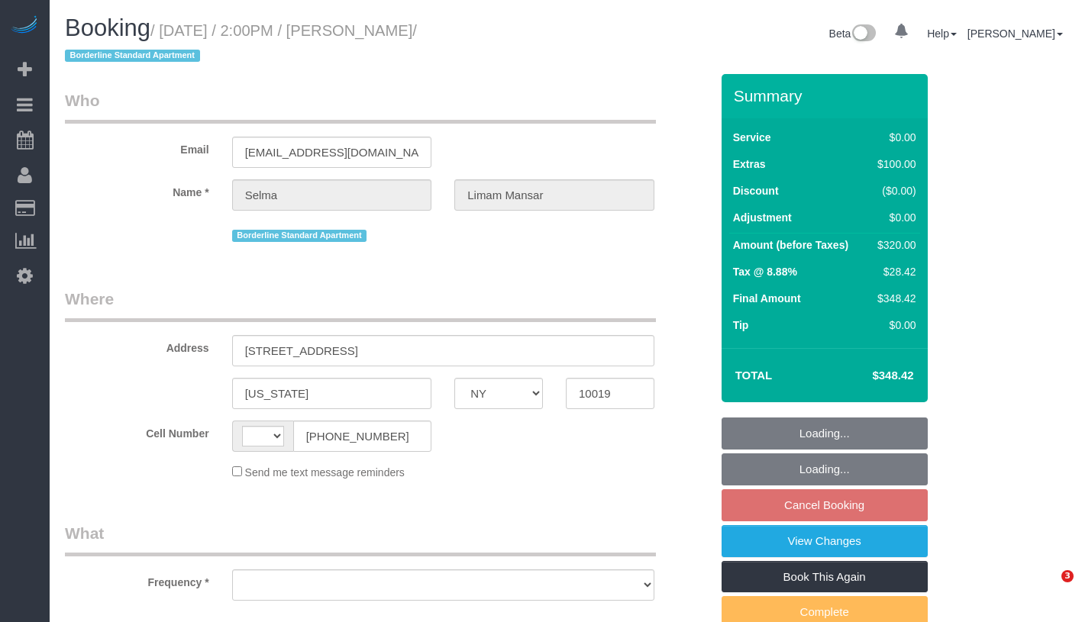
select select "NY"
select select "string:stripe-pm_1PxeAq4VGloSiKo7V7qOrhh5"
select select "number:62"
select select "number:75"
select select "number:15"
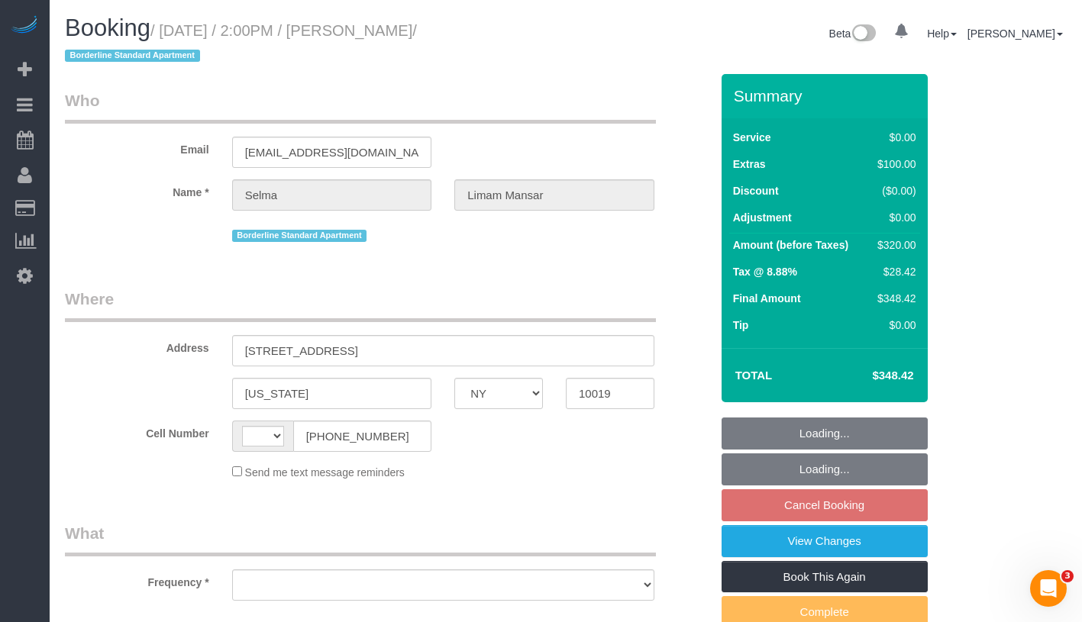
select select "number:5"
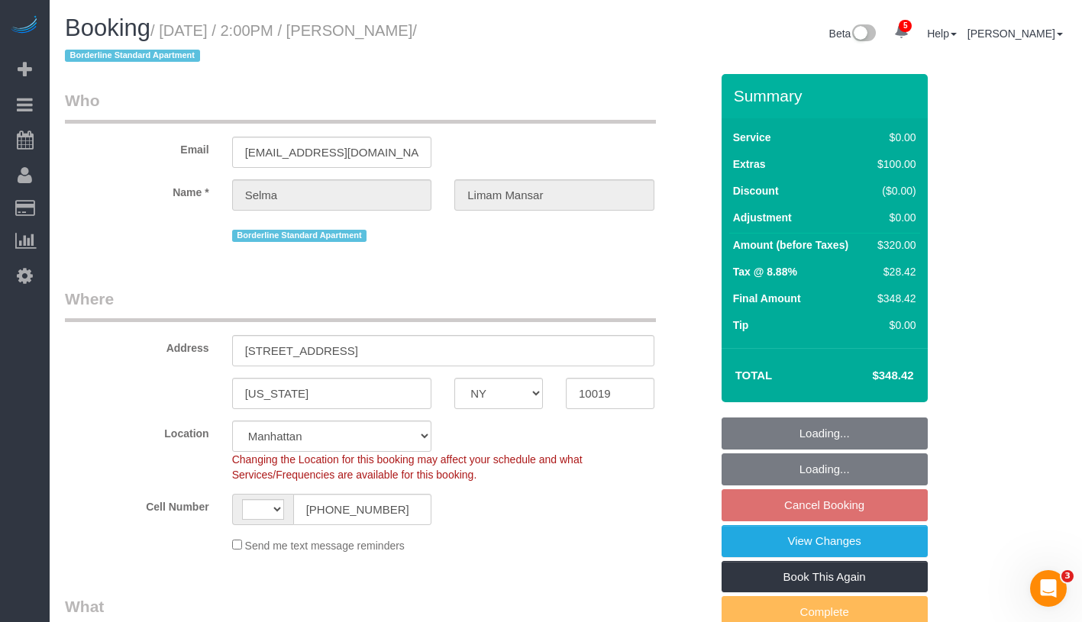
select select "string:US"
select select "object:812"
select select "2"
select select "spot7"
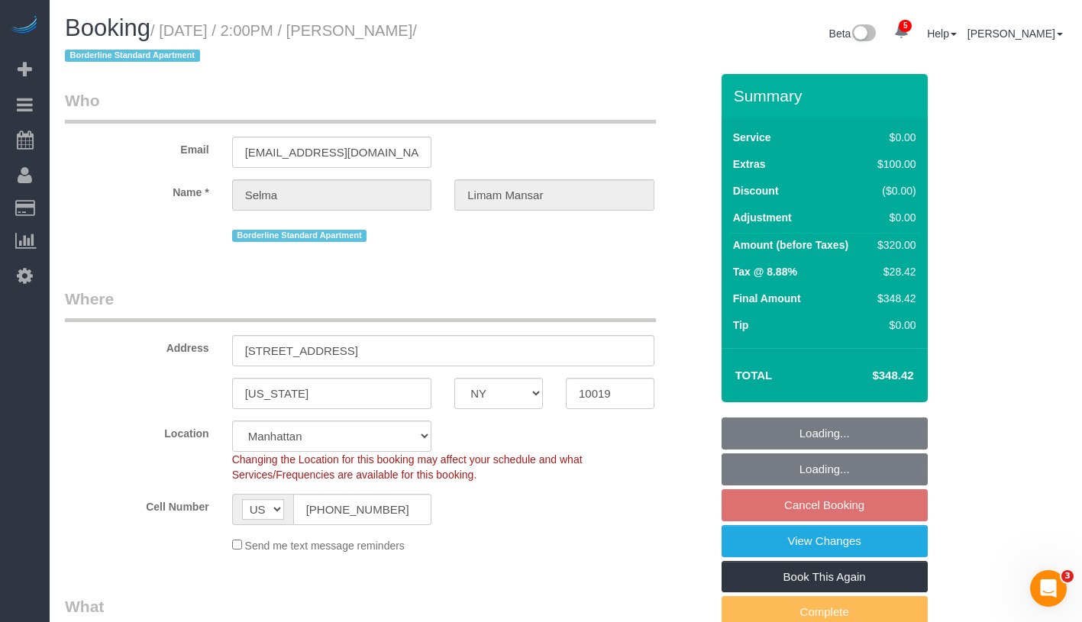
select select "object:1347"
select select "2"
click at [883, 539] on link "View Changes" at bounding box center [824, 541] width 206 height 32
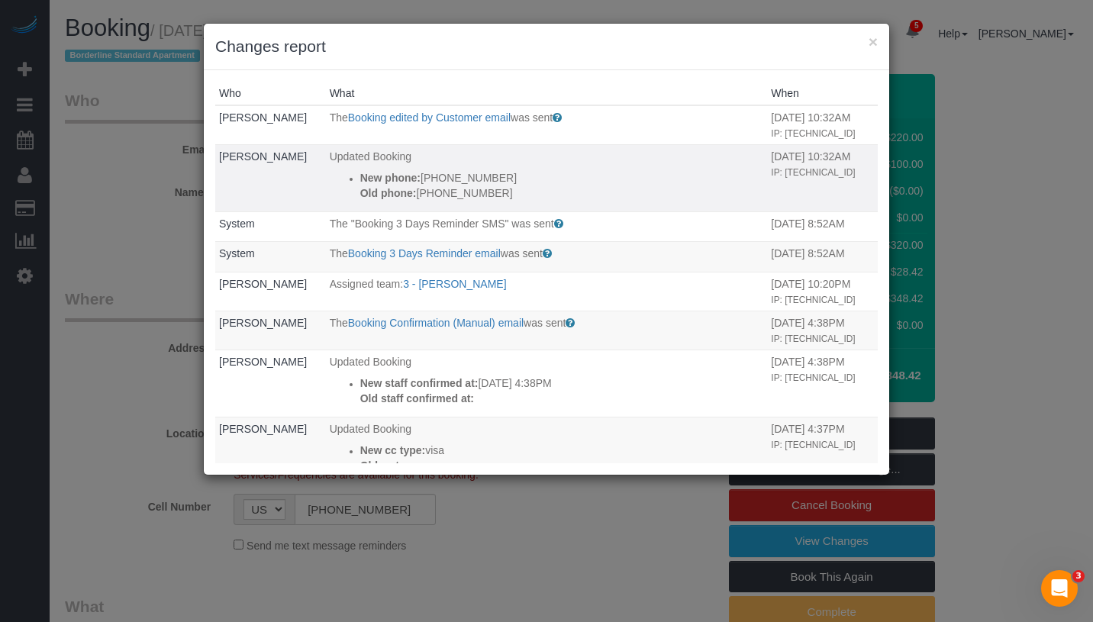
drag, startPoint x: 340, startPoint y: 173, endPoint x: 490, endPoint y: 198, distance: 152.6
click at [490, 198] on ul "New phone: (646) 749-4292 Old phone: (832) 774-9392" at bounding box center [547, 185] width 434 height 31
copy div "New phone: (646) 749-4292 Old phone: (832) 774-9392"
click at [408, 179] on p "New phone: (646) 749-4292" at bounding box center [562, 177] width 404 height 15
drag, startPoint x: 405, startPoint y: 178, endPoint x: 498, endPoint y: 179, distance: 92.4
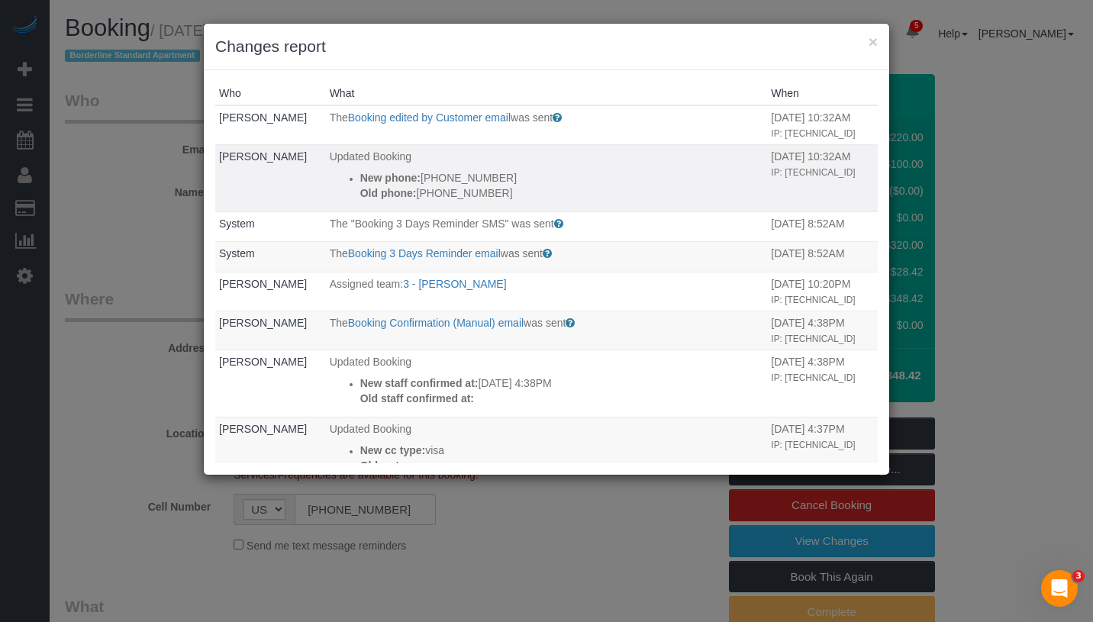
click at [498, 179] on p "New phone: (646) 749-4292" at bounding box center [562, 177] width 404 height 15
copy p "(646) 749-4292"
click at [422, 186] on p "Old phone: (832) 774-9392" at bounding box center [562, 193] width 404 height 15
drag, startPoint x: 408, startPoint y: 180, endPoint x: 491, endPoint y: 177, distance: 83.3
click at [491, 177] on p "New phone: (646) 749-4292" at bounding box center [562, 177] width 404 height 15
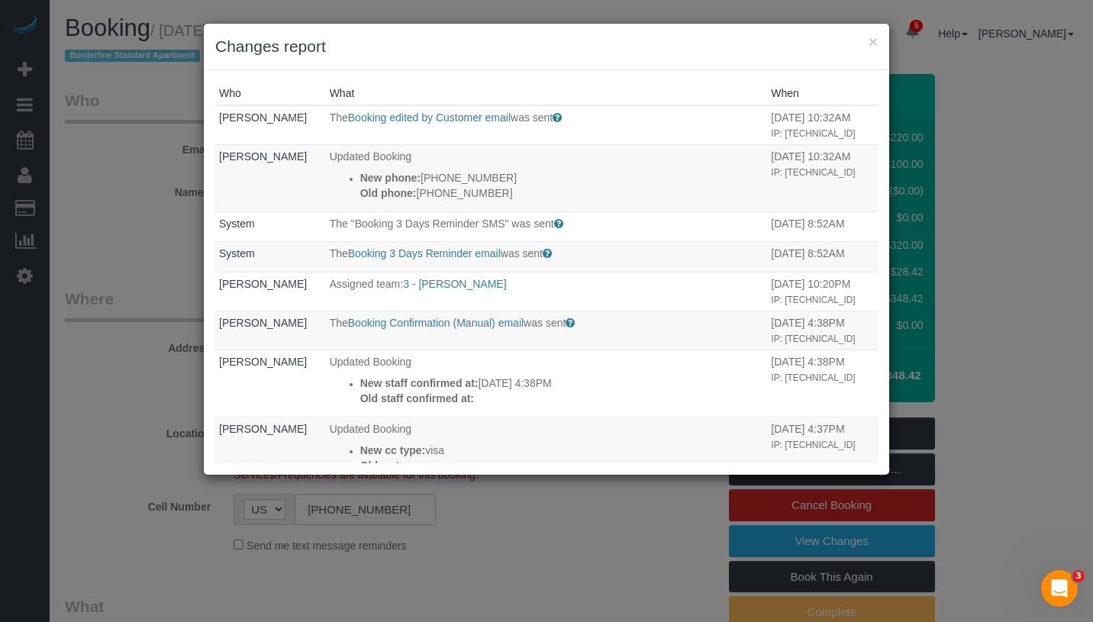
copy p "(646) 749-4292"
click at [876, 45] on button "×" at bounding box center [873, 42] width 9 height 16
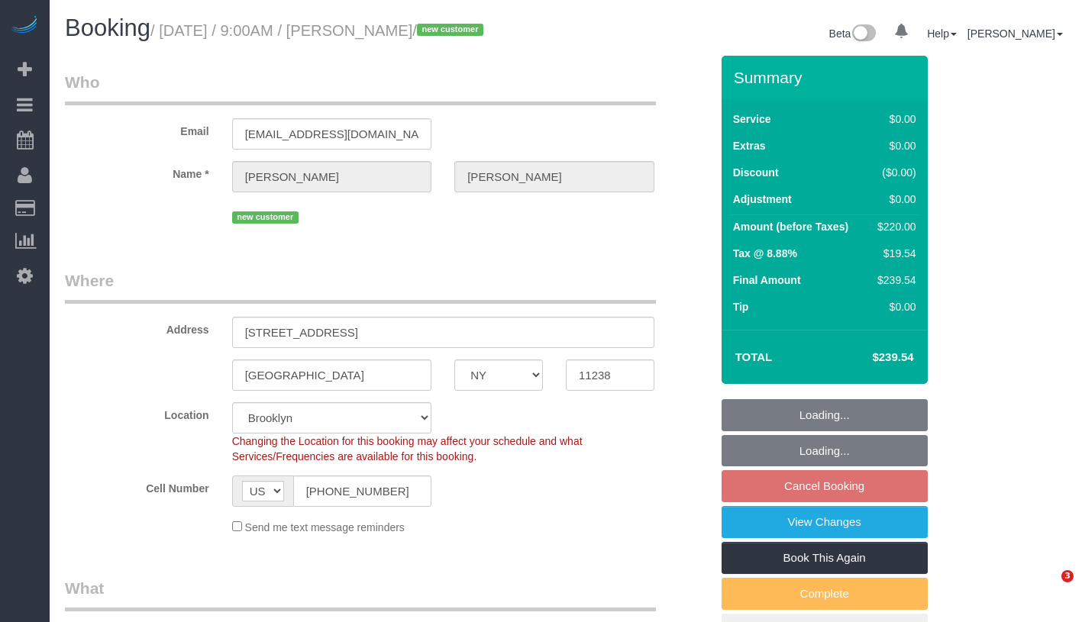
select select "NY"
select select "number:89"
select select "number:90"
select select "number:15"
select select "number:5"
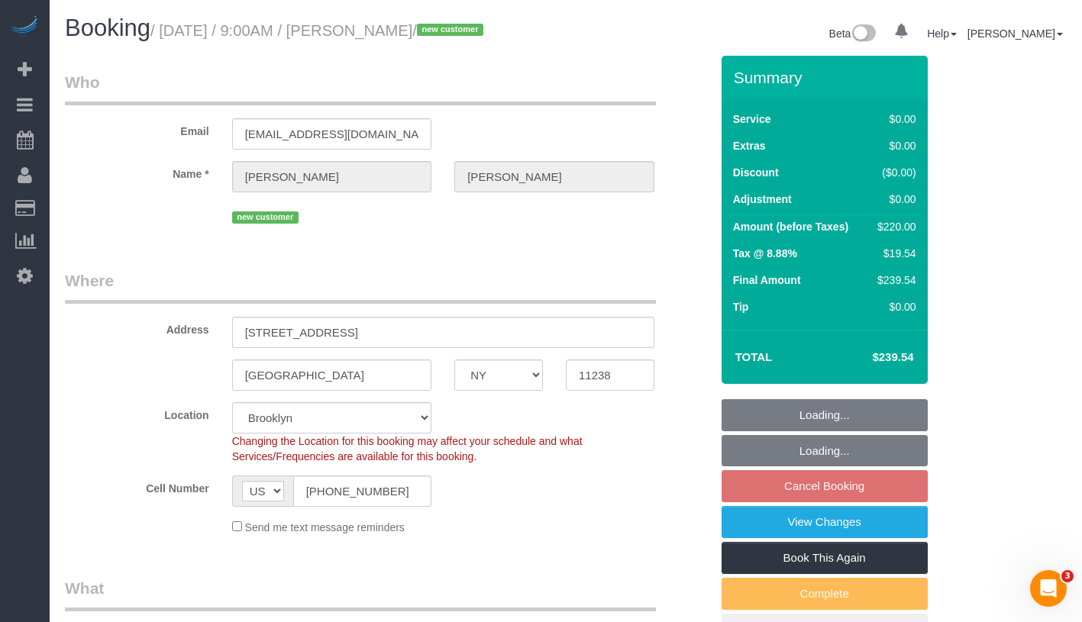
select select "spot2"
select select "object:1220"
select select "2"
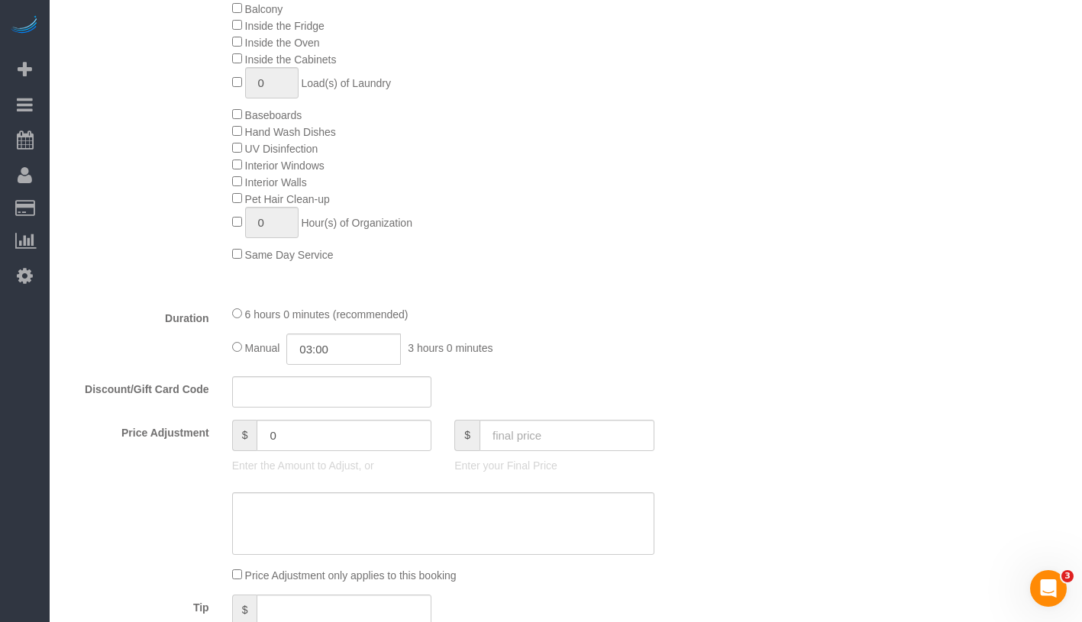
select select "object:1327"
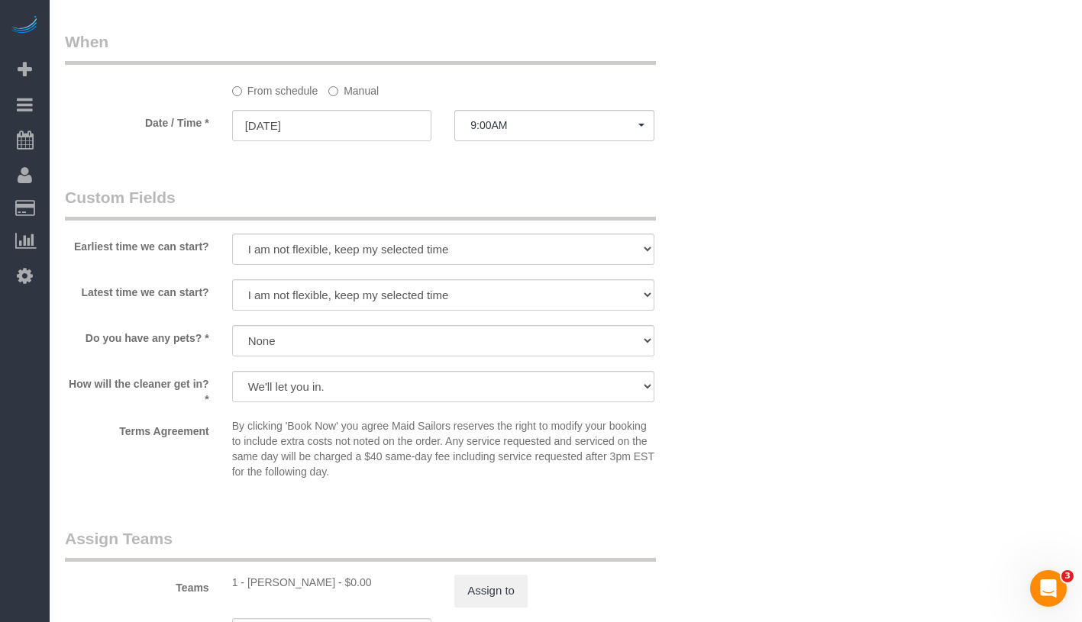
select select "2"
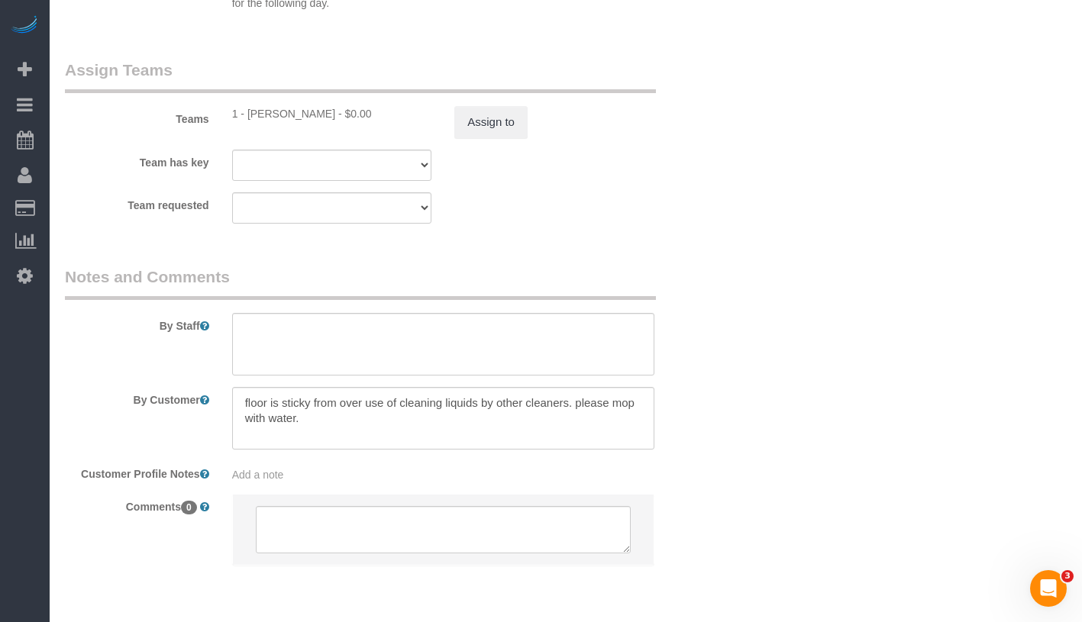
scroll to position [2034, 0]
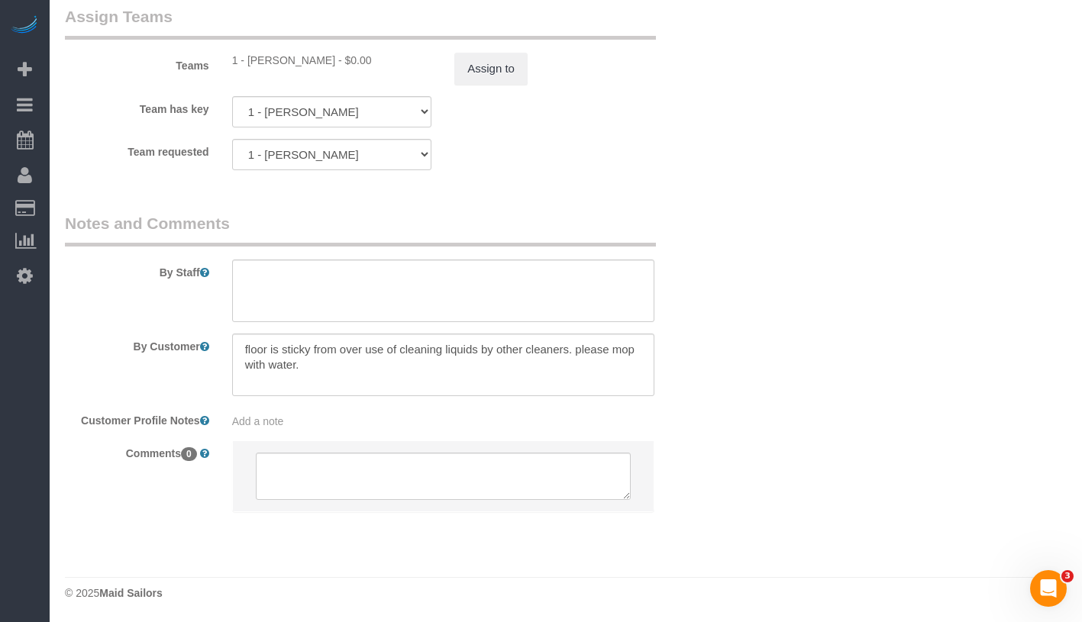
click at [433, 416] on div "Add a note" at bounding box center [443, 421] width 422 height 15
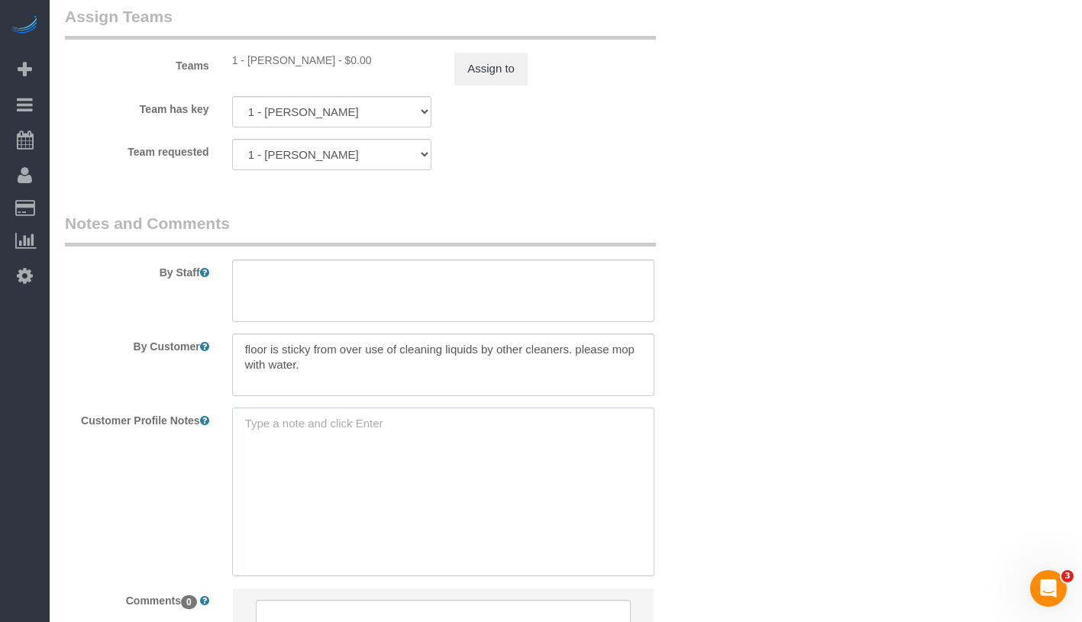
click at [433, 420] on textarea at bounding box center [443, 492] width 422 height 169
paste textarea "2 bed 2 baths, 950sqft"
type textarea "Per cmr, 2 bed 2 baths, 950sqft"
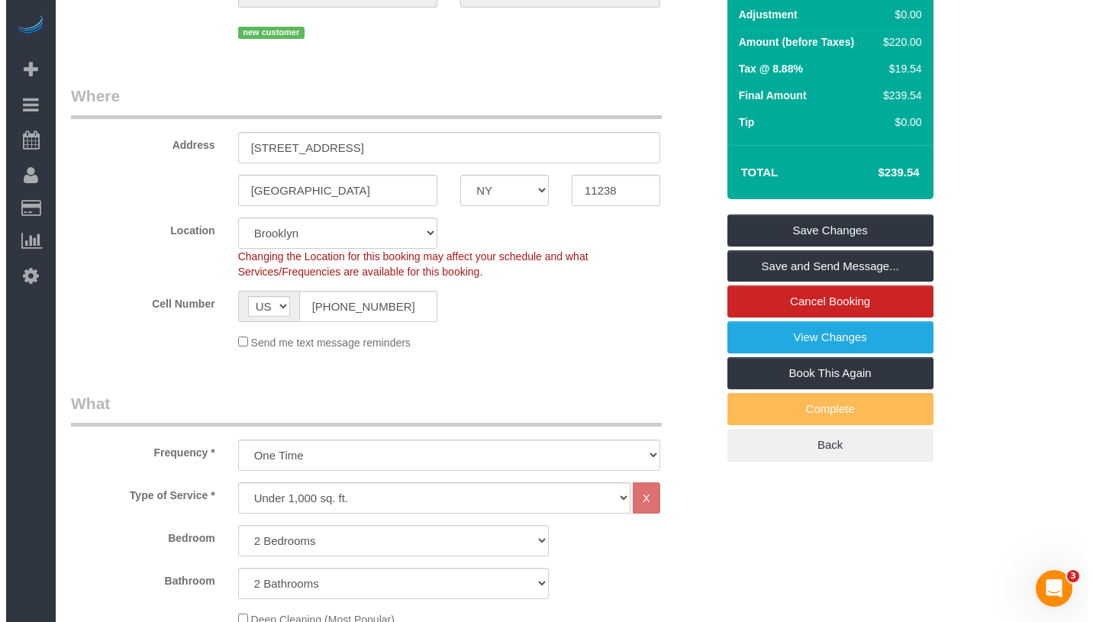
scroll to position [32, 0]
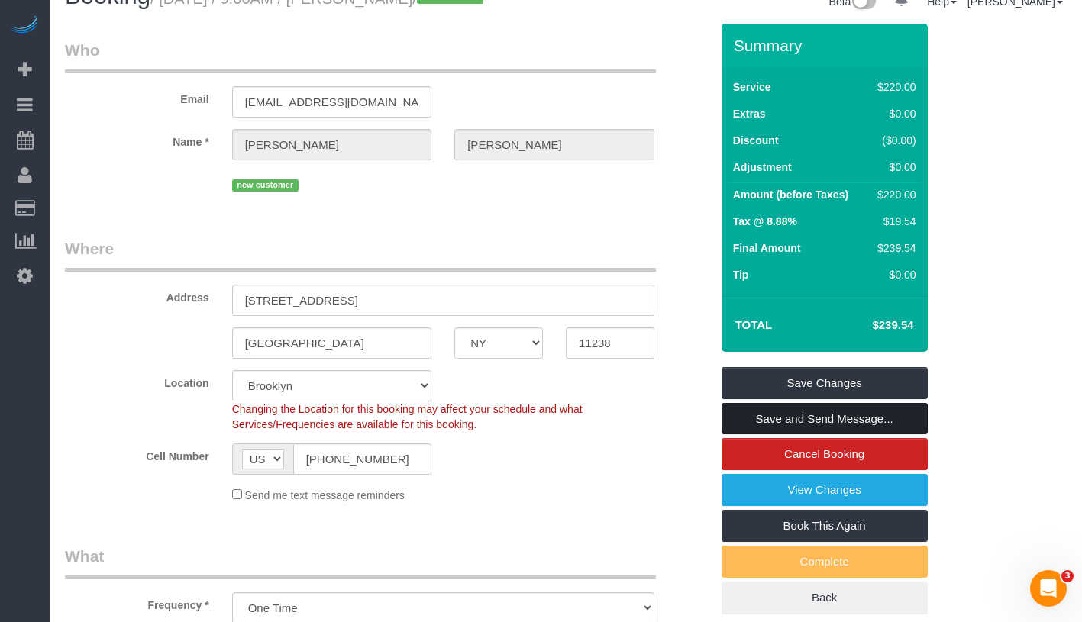
click at [904, 415] on link "Save and Send Message..." at bounding box center [824, 419] width 206 height 32
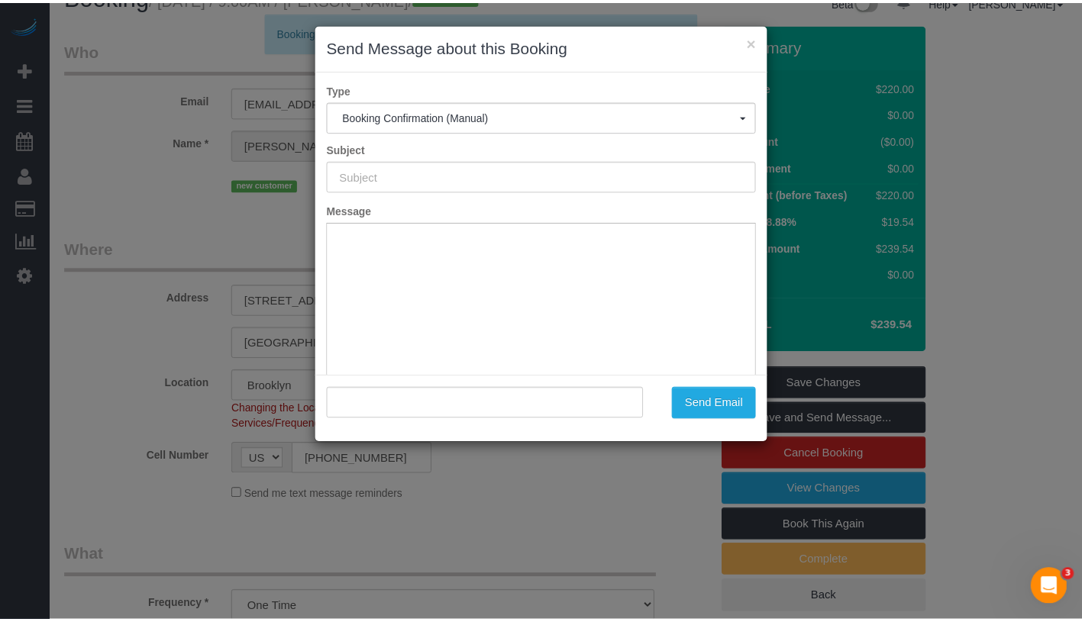
scroll to position [0, 0]
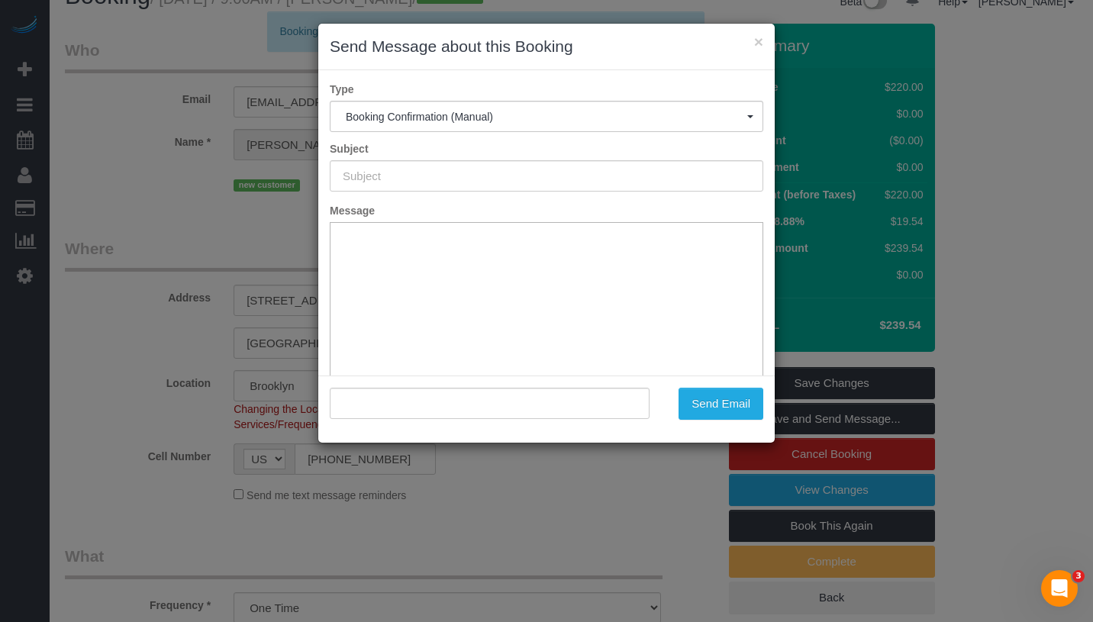
type input "Cleaning Confirmed for 08/12/2025 at 9:00am"
type input ""Elaine Wang" <elainewang9827@gmail.com>"
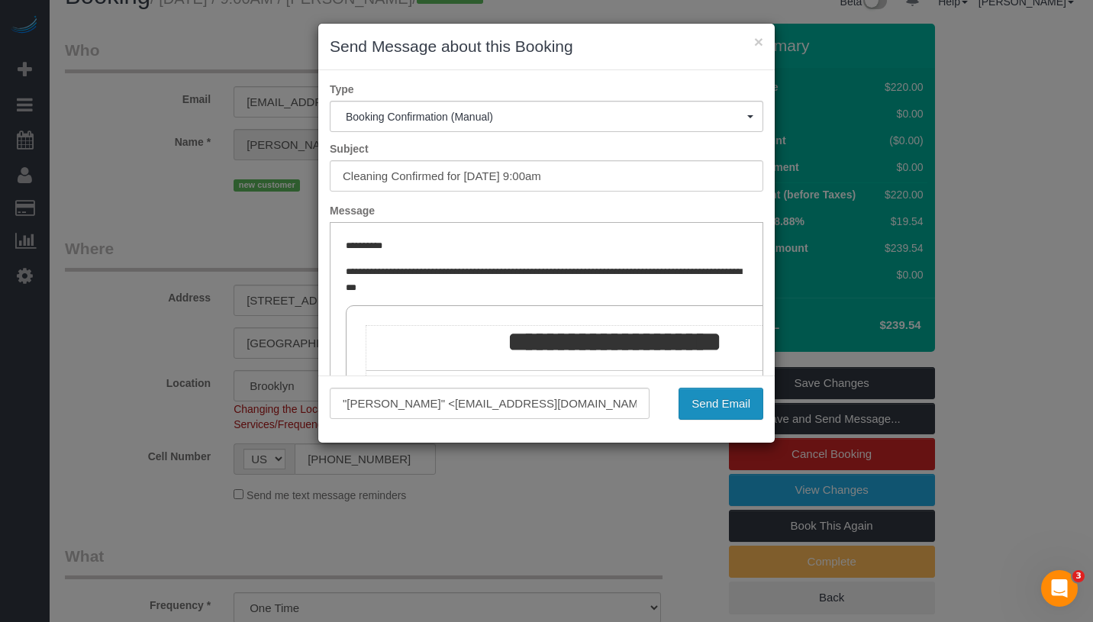
click at [748, 411] on button "Send Email" at bounding box center [721, 404] width 85 height 32
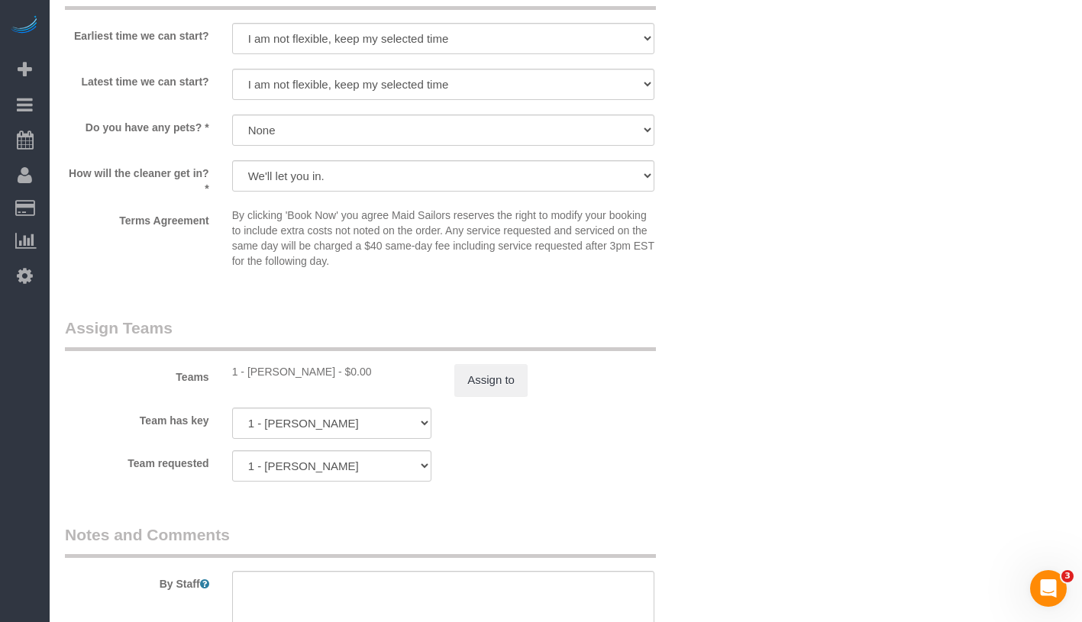
scroll to position [1761, 0]
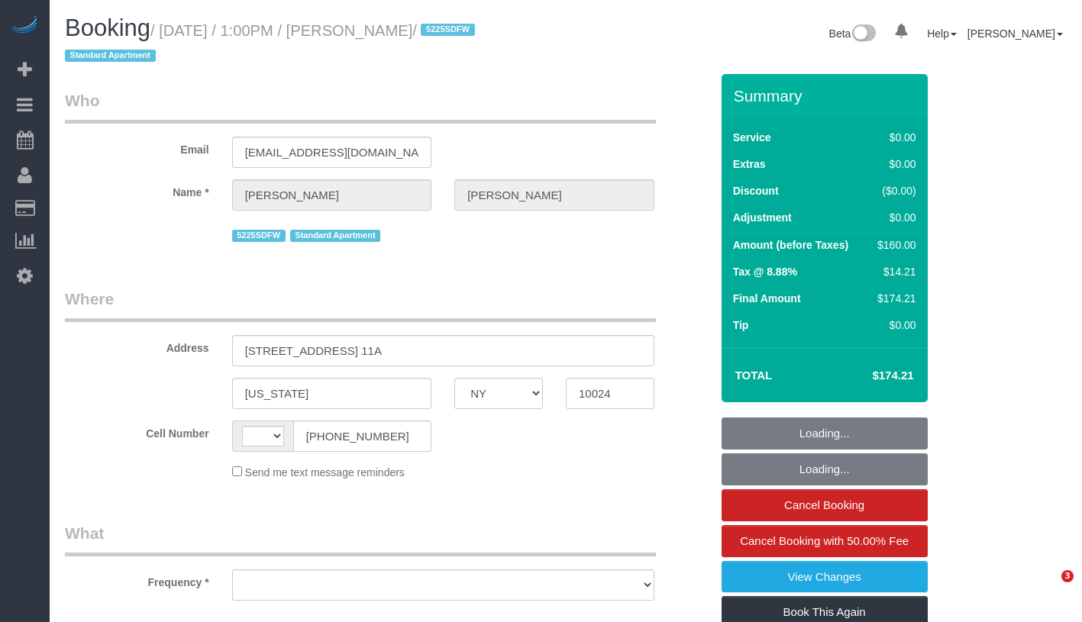
select select "NY"
select select "object:426"
select select "string:US"
select select "string:stripe-pm_1R4RtY4VGloSiKo7jgaSyirH"
select select "1"
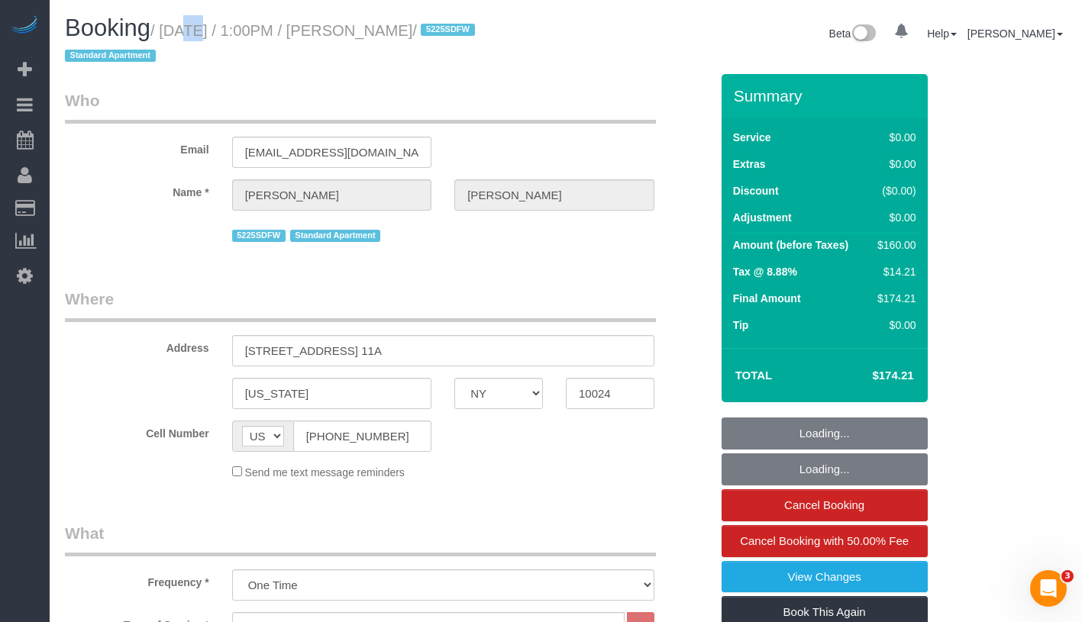
select select "number:60"
select select "number:75"
select select "number:15"
select select "number:7"
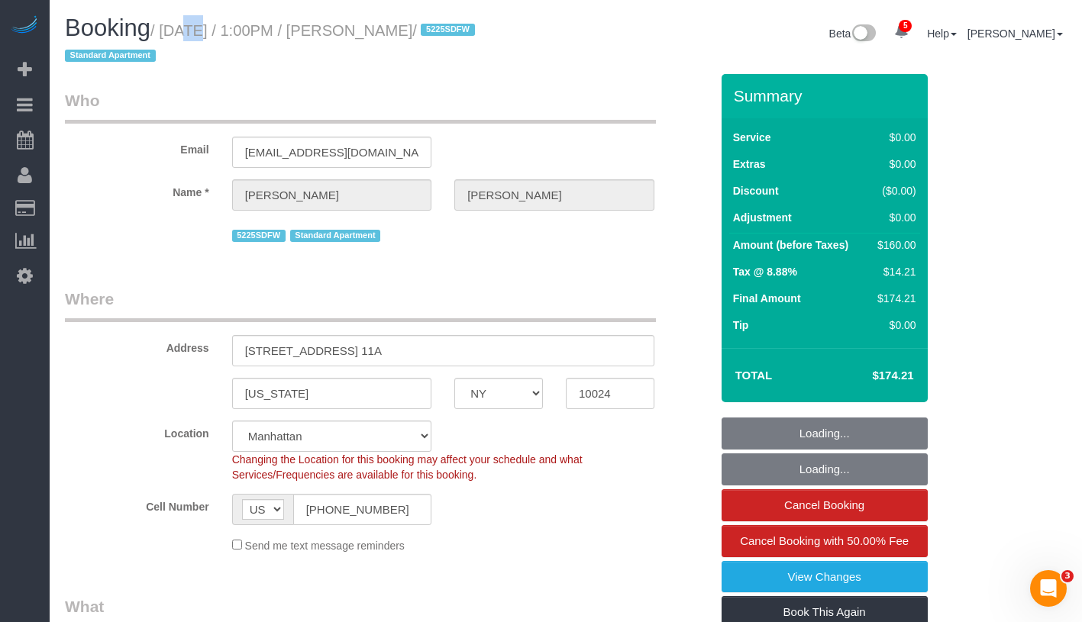
select select "spot1"
select select "object:1355"
drag, startPoint x: 193, startPoint y: 36, endPoint x: 471, endPoint y: 46, distance: 278.1
click at [471, 46] on h1 "Booking / August 10, 2025 / 1:00PM / Tomas Flanagan / 5225SDFW Standard Apartme…" at bounding box center [309, 41] width 489 height 52
select select "1"
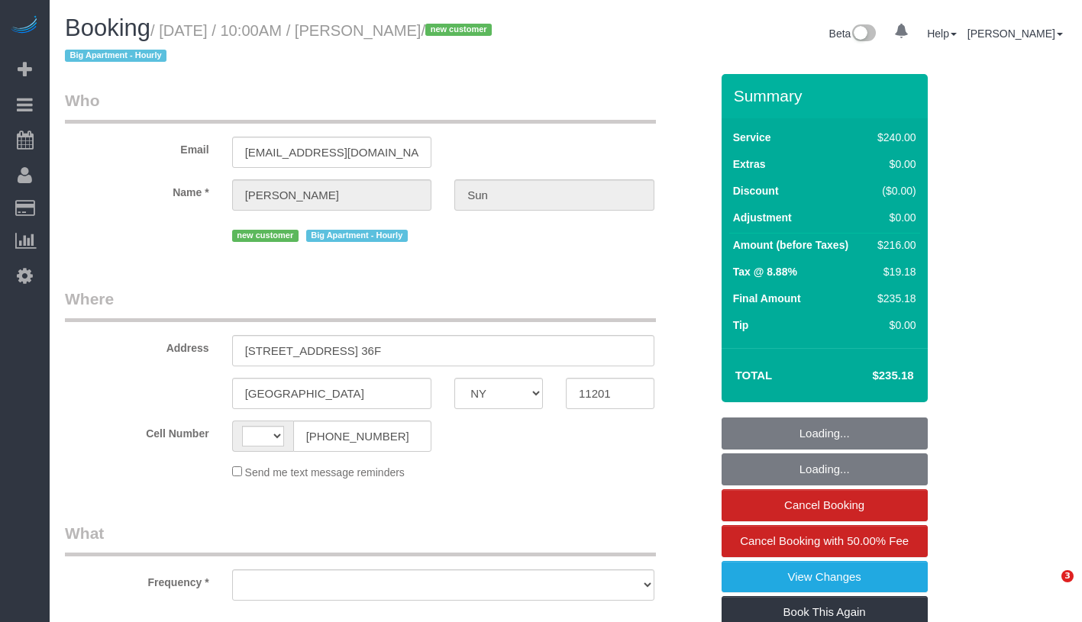
select select "NY"
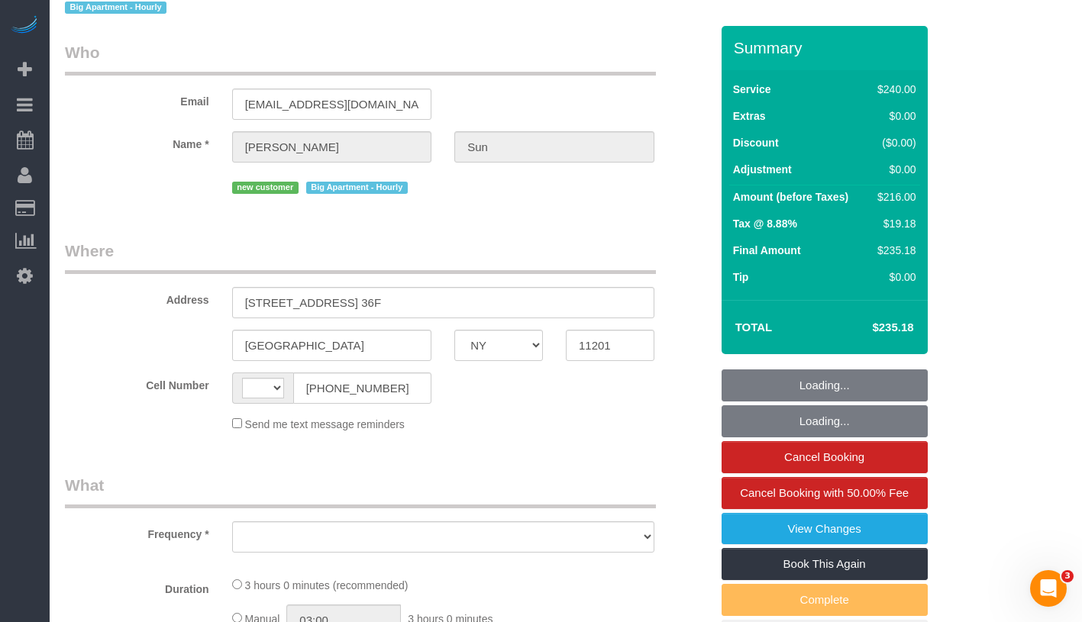
select select "number:56"
select select "number:75"
select select "number:15"
select select "number:5"
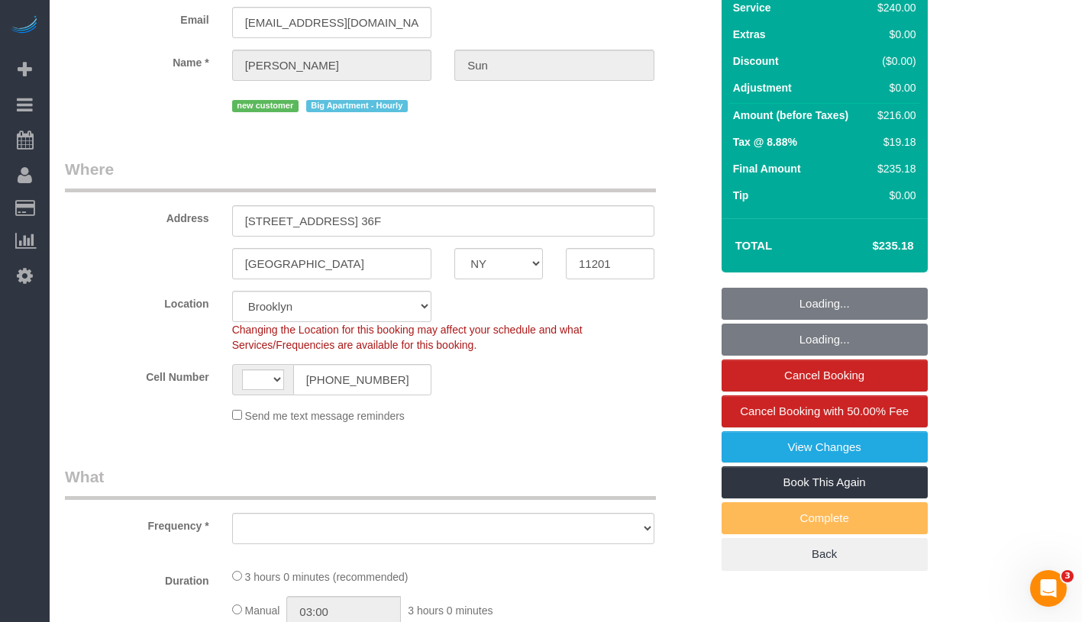
select select "string:US"
select select "object:820"
select select "string:stripe-pm_1RuCGK4VGloSiKo7L4cBGUD1"
select select "spot1"
select select "object:1313"
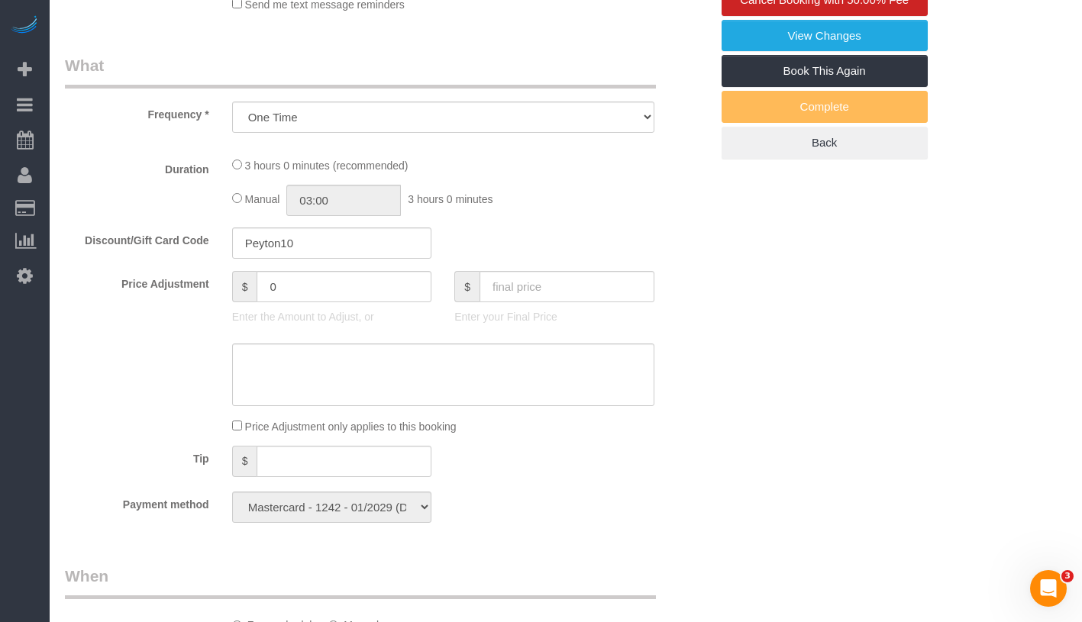
select select "180"
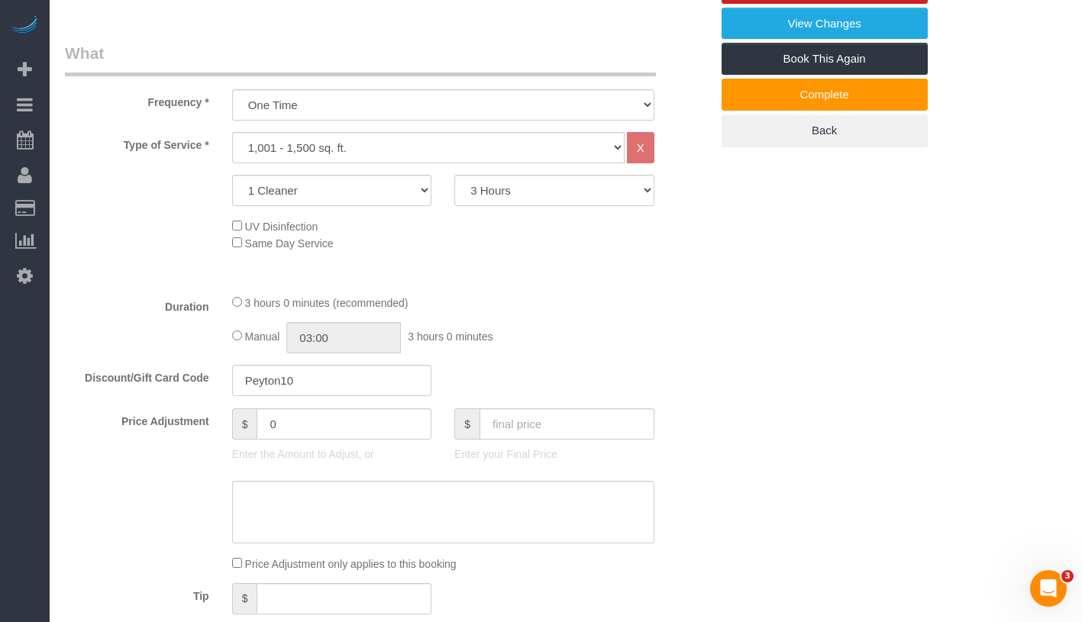
scroll to position [245, 0]
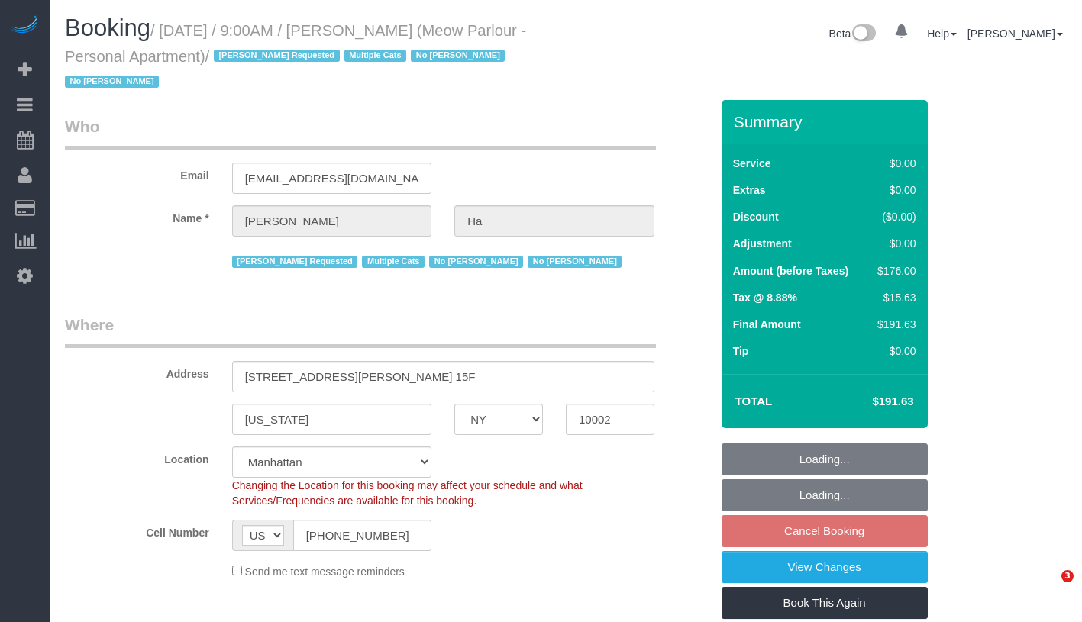
select select "NY"
select select "number:89"
select select "number:90"
select select "number:14"
select select "number:5"
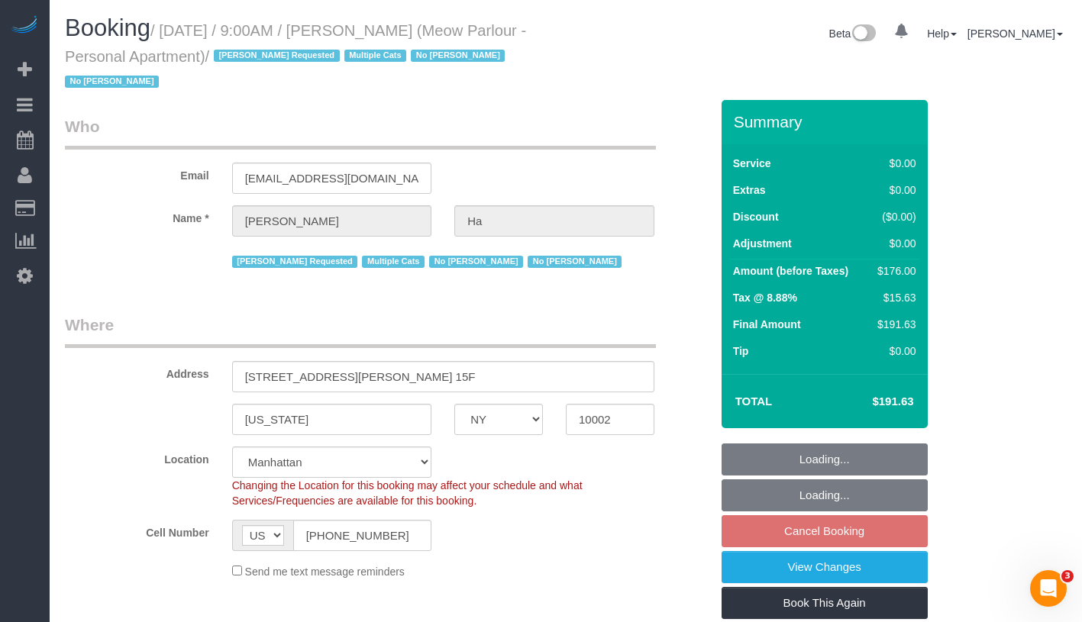
select select "2"
select select "spot2"
select select "2"
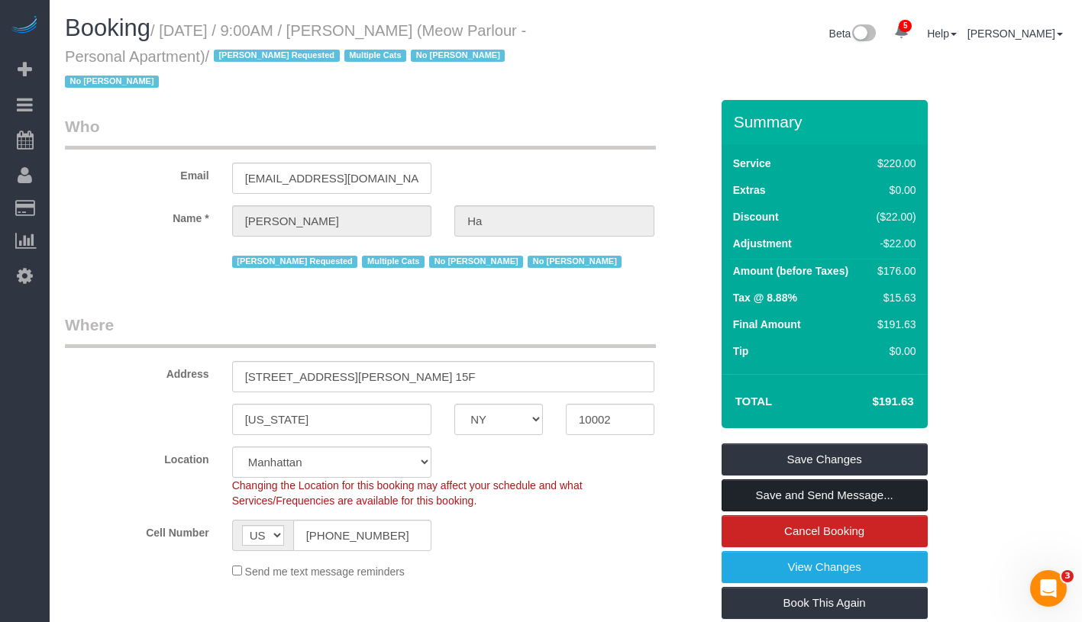
click at [891, 486] on link "Save and Send Message..." at bounding box center [824, 495] width 206 height 32
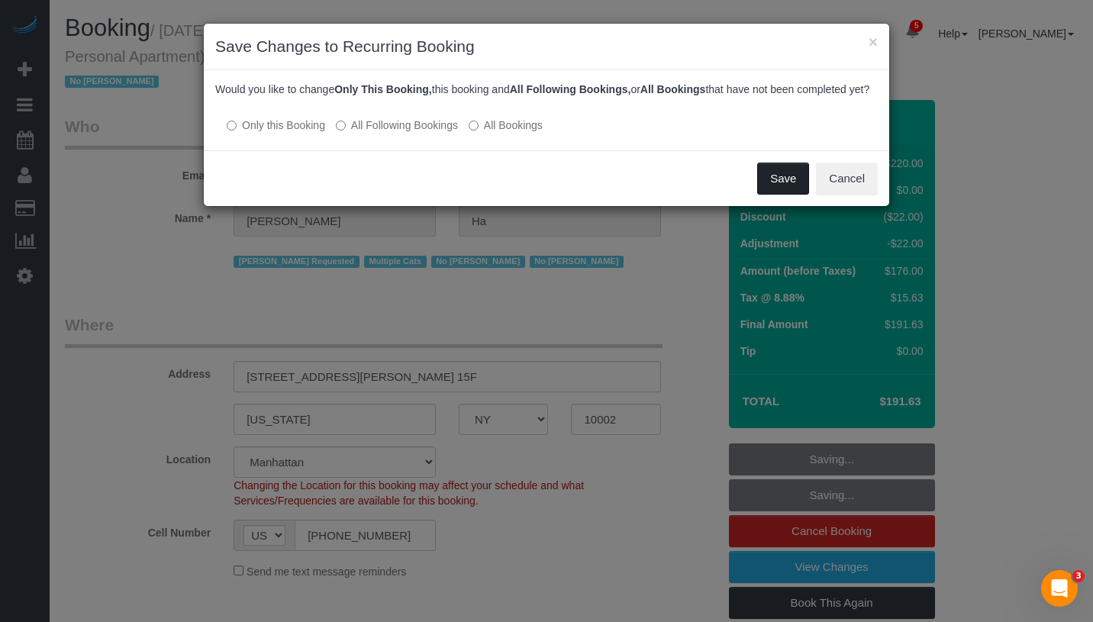
click at [798, 192] on button "Save" at bounding box center [783, 179] width 52 height 32
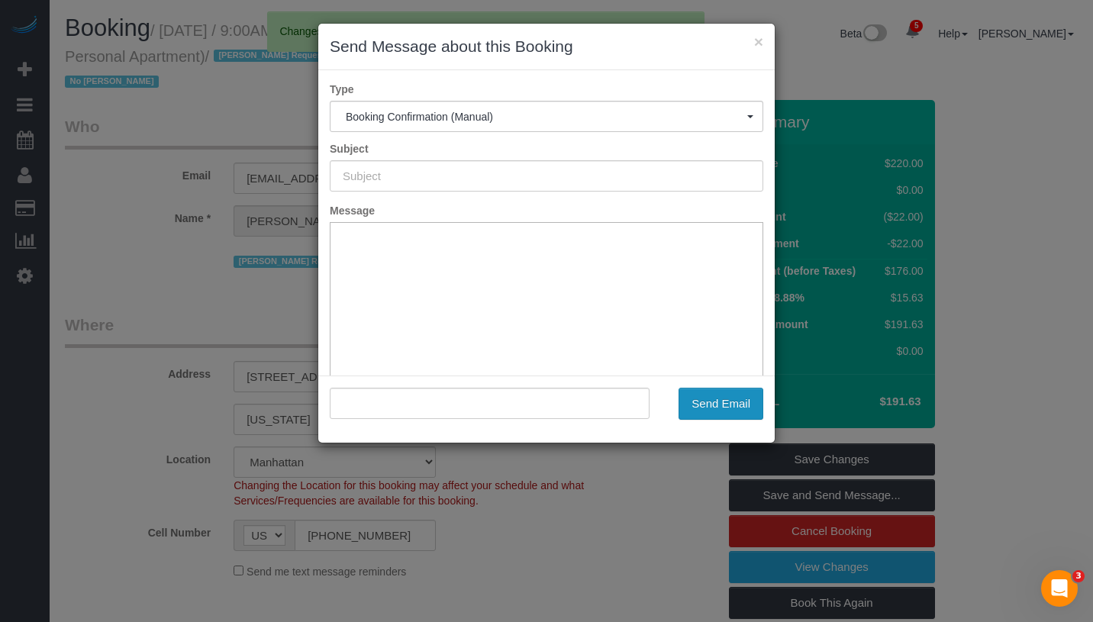
type input "Cleaning Confirmed for [DATE] 9:00am"
type input ""[PERSON_NAME]" <[EMAIL_ADDRESS][DOMAIN_NAME]>"
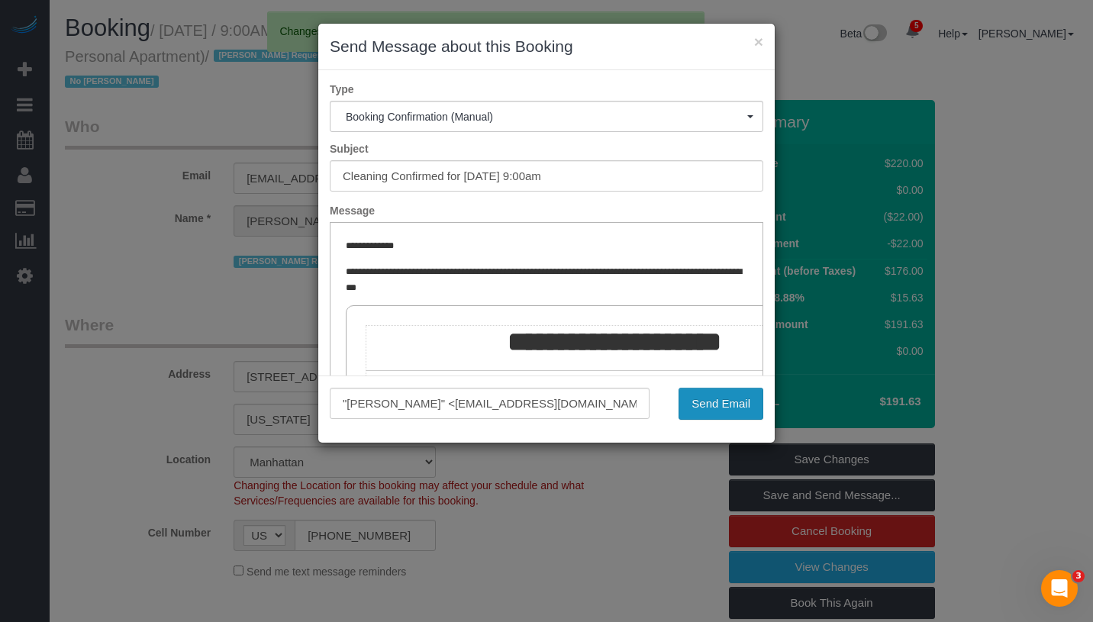
click at [703, 403] on button "Send Email" at bounding box center [721, 404] width 85 height 32
